Goal: Transaction & Acquisition: Purchase product/service

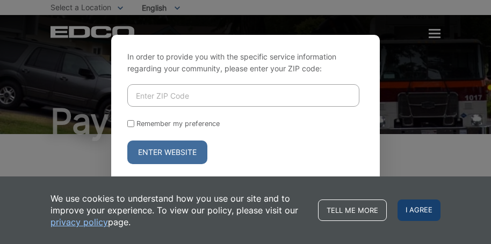
click at [411, 214] on span "I agree" at bounding box center [418, 210] width 43 height 21
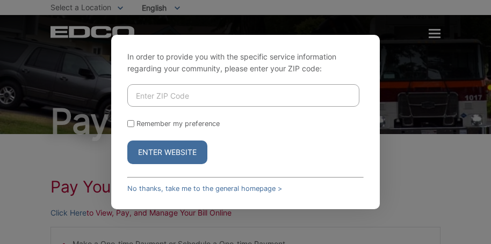
click at [225, 94] on input "Enter ZIP Code" at bounding box center [243, 95] width 232 height 23
type input "91950"
click at [127, 141] on button "Enter Website" at bounding box center [167, 153] width 80 height 24
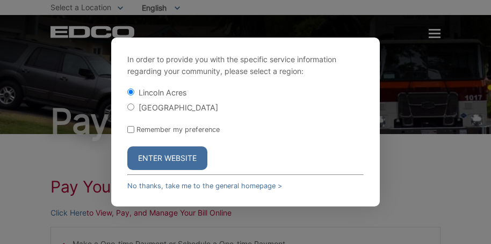
click at [179, 112] on label "[GEOGRAPHIC_DATA]" at bounding box center [178, 107] width 79 height 9
click at [134, 111] on input "[GEOGRAPHIC_DATA]" at bounding box center [130, 107] width 7 height 7
radio input "true"
click at [186, 162] on button "Enter Website" at bounding box center [167, 159] width 80 height 24
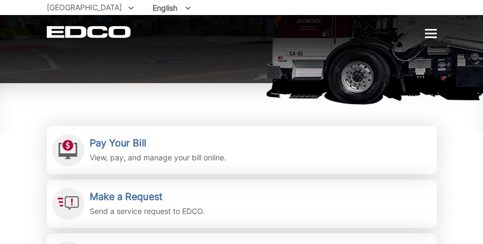
scroll to position [206, 0]
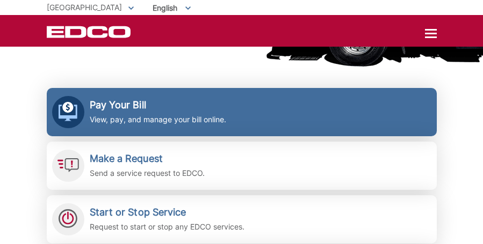
click at [122, 105] on h2 "Pay Your Bill" at bounding box center [158, 105] width 136 height 12
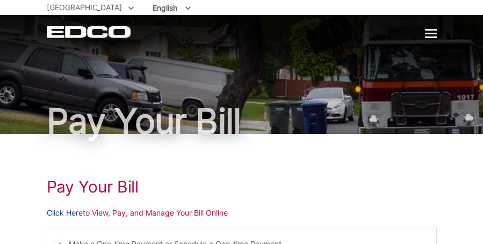
click at [72, 212] on link "Click Here" at bounding box center [65, 213] width 36 height 12
